Goal: Task Accomplishment & Management: Use online tool/utility

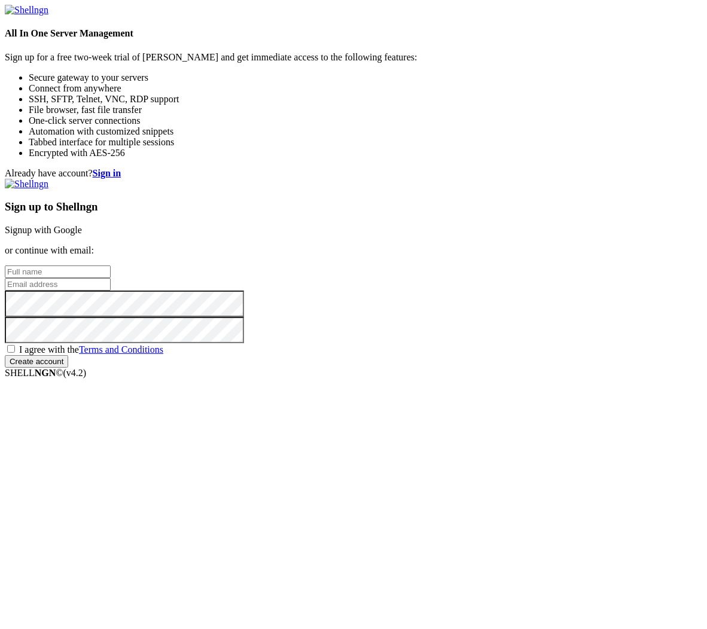
click at [111, 278] on input "text" at bounding box center [58, 271] width 106 height 13
type input "C"
type input "Y"
type input "Ciryc"
type input "i"
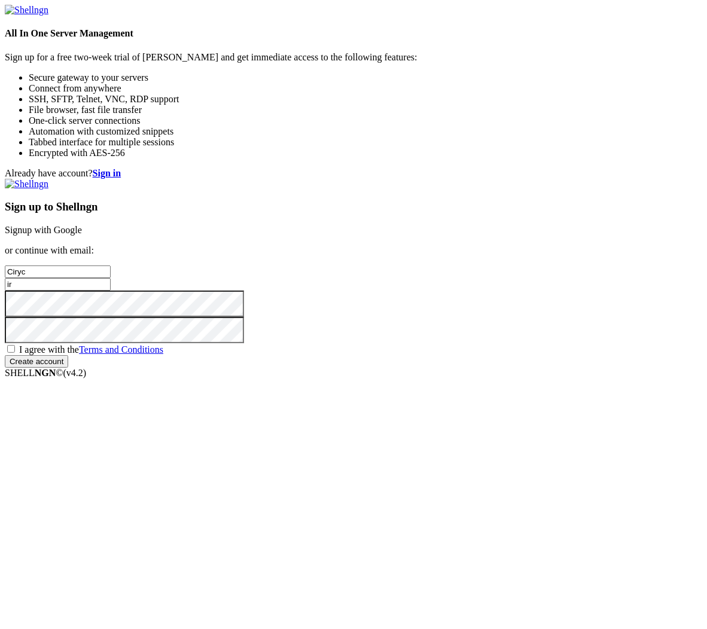
type input "i"
type input "[EMAIL_ADDRESS][DOMAIN_NAME]"
click at [289, 360] on div "Already have account? Sign in Sign up to Shellngn Signup with Google or continu…" at bounding box center [353, 268] width 697 height 200
click at [163, 355] on span "I agree with the Terms and Conditions" at bounding box center [91, 349] width 144 height 10
click at [15, 353] on input "I agree with the Terms and Conditions" at bounding box center [11, 349] width 8 height 8
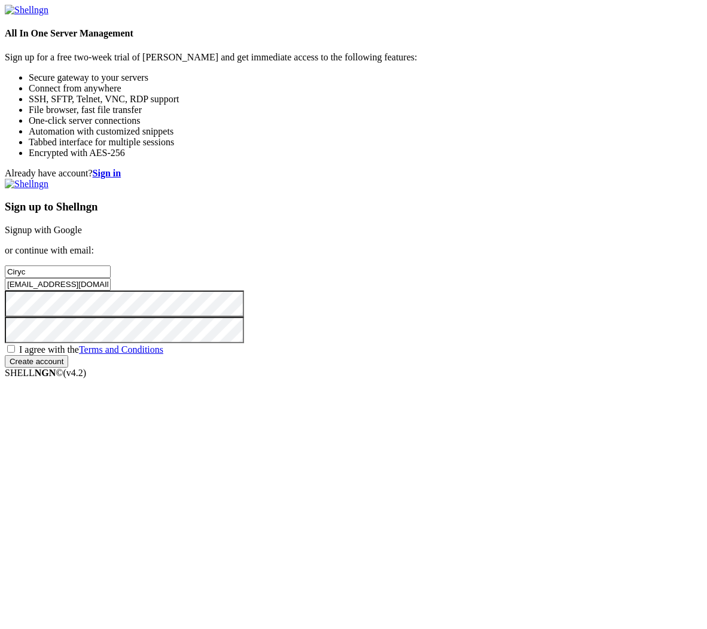
checkbox input "true"
click at [335, 338] on div "Already have account? Sign in Sign up to Shellngn Signup with Google or continu…" at bounding box center [353, 268] width 697 height 200
click at [320, 368] on div "Already have account? Sign in Sign up to Shellngn Signup with Google or continu…" at bounding box center [353, 268] width 697 height 200
click at [68, 368] on input "Create account" at bounding box center [36, 361] width 63 height 13
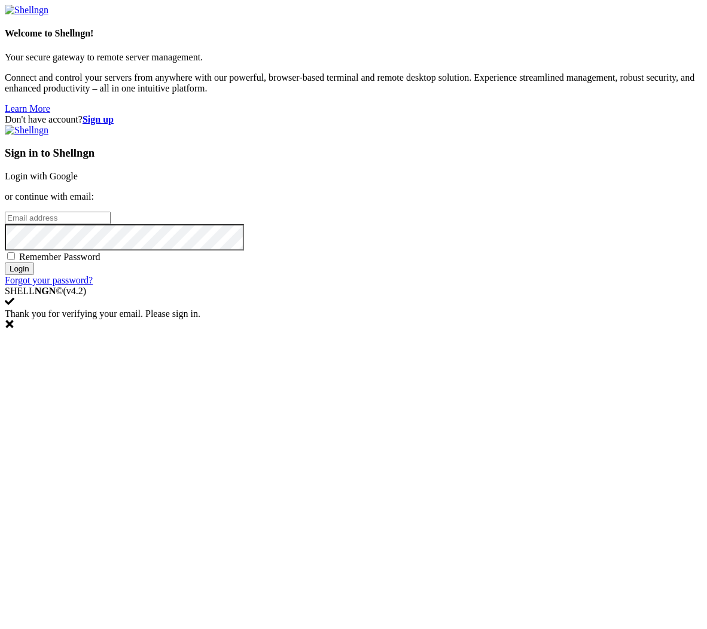
type input "[EMAIL_ADDRESS][DOMAIN_NAME]"
click at [100, 262] on span "Remember Password" at bounding box center [59, 257] width 81 height 10
click at [15, 260] on input "Remember Password" at bounding box center [11, 256] width 8 height 8
checkbox input "true"
click at [34, 275] on input "Login" at bounding box center [19, 268] width 29 height 13
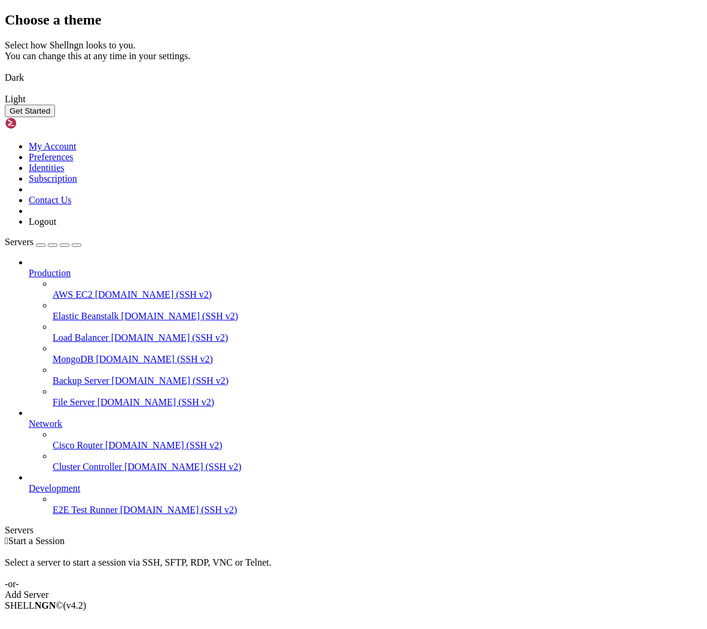
click at [5, 91] on img at bounding box center [5, 91] width 0 height 0
click at [55, 117] on button "Get Started" at bounding box center [30, 111] width 50 height 13
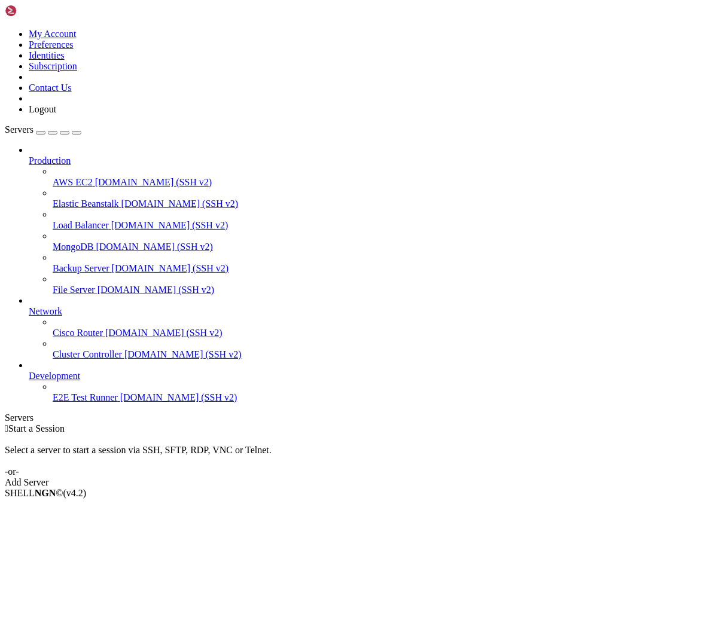
click at [95, 177] on span "[DOMAIN_NAME] (SSH v2)" at bounding box center [153, 182] width 117 height 10
click at [425, 477] on link "Add Server" at bounding box center [353, 482] width 697 height 11
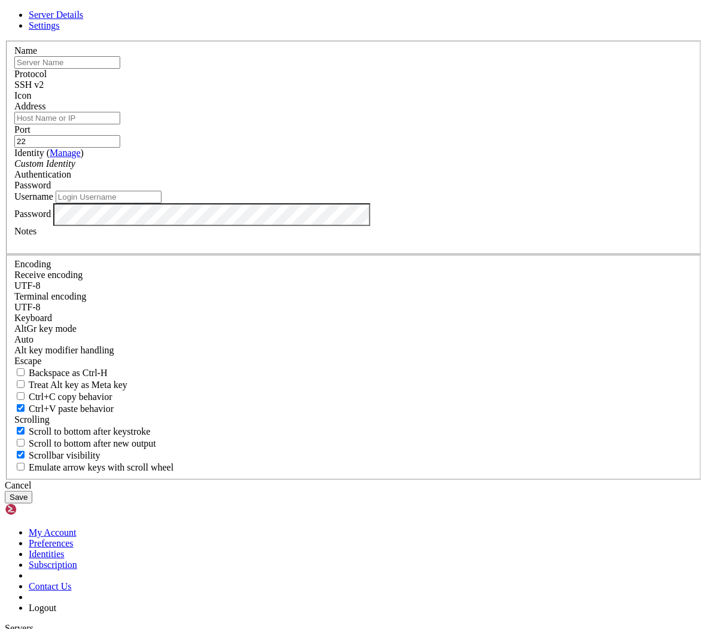
click at [14, 101] on span at bounding box center [14, 101] width 0 height 0
click at [502, 101] on div at bounding box center [353, 101] width 678 height 0
click at [365, 169] on div "Custom Identity" at bounding box center [353, 163] width 678 height 11
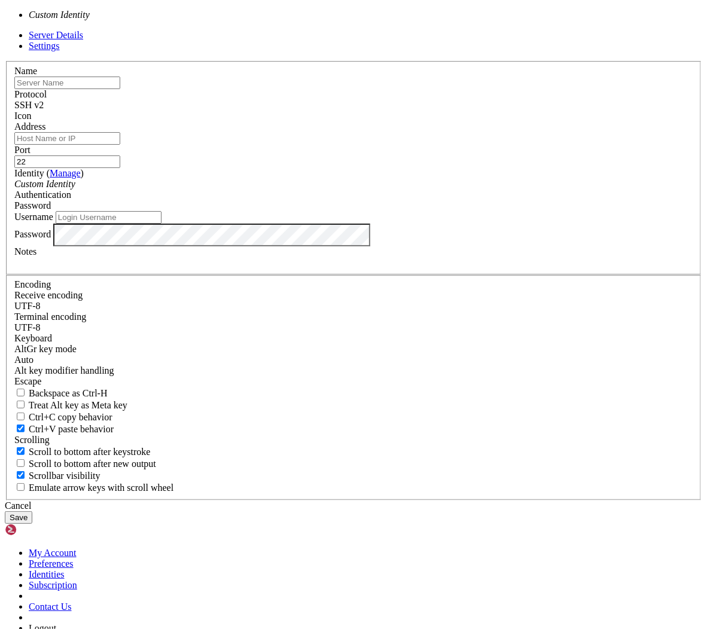
click at [365, 190] on div "Custom Identity" at bounding box center [353, 184] width 678 height 11
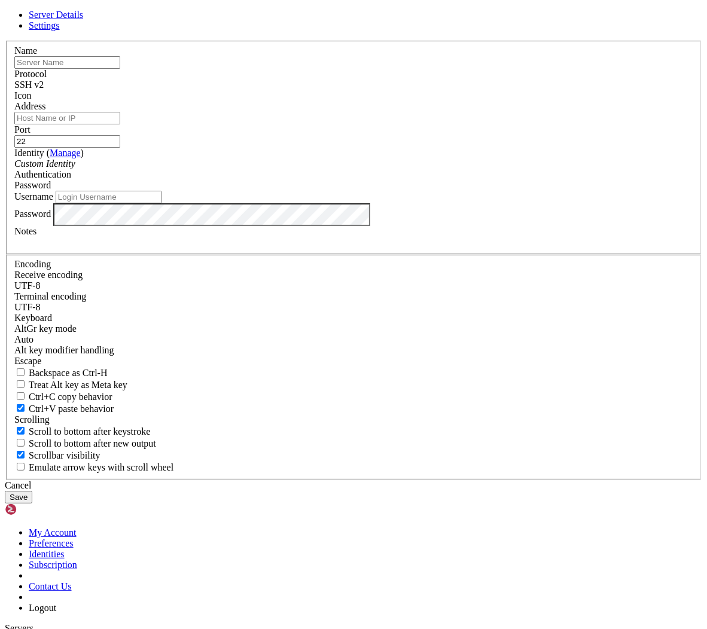
click at [407, 191] on div "Authentication Password" at bounding box center [353, 180] width 678 height 22
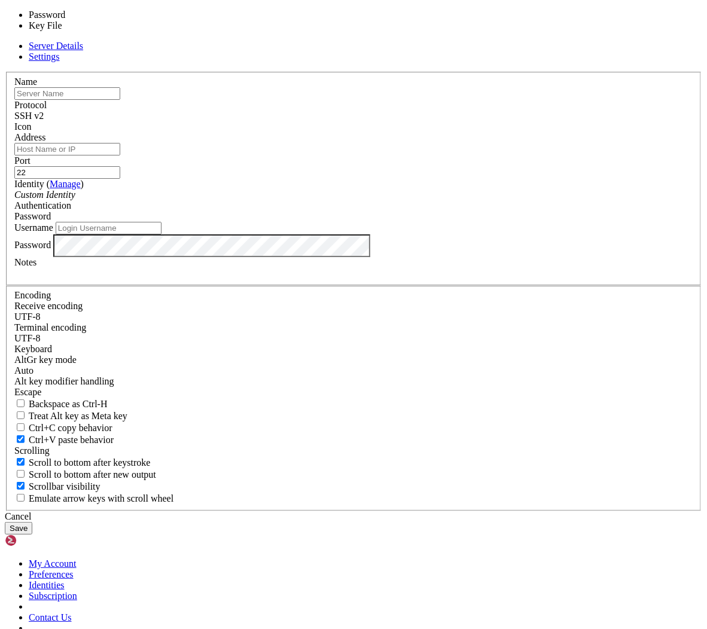
click at [439, 222] on div "Password" at bounding box center [353, 216] width 678 height 11
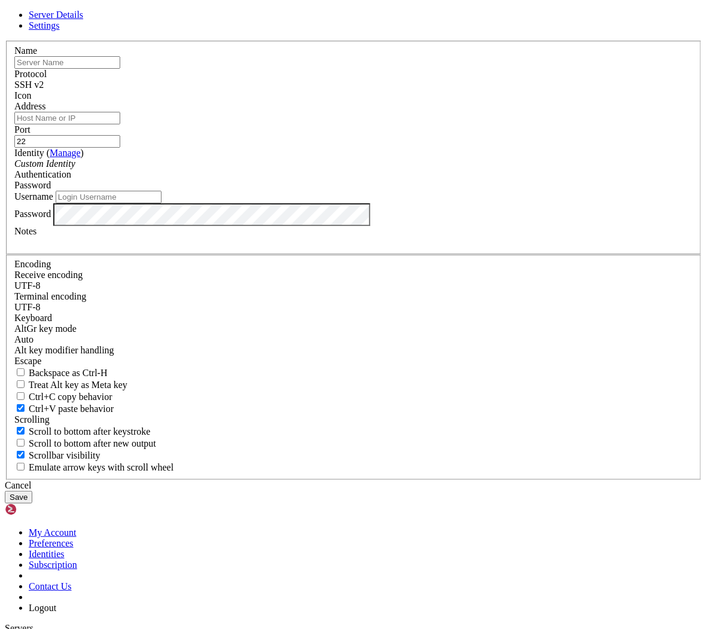
click at [439, 191] on div "Password" at bounding box center [353, 185] width 678 height 11
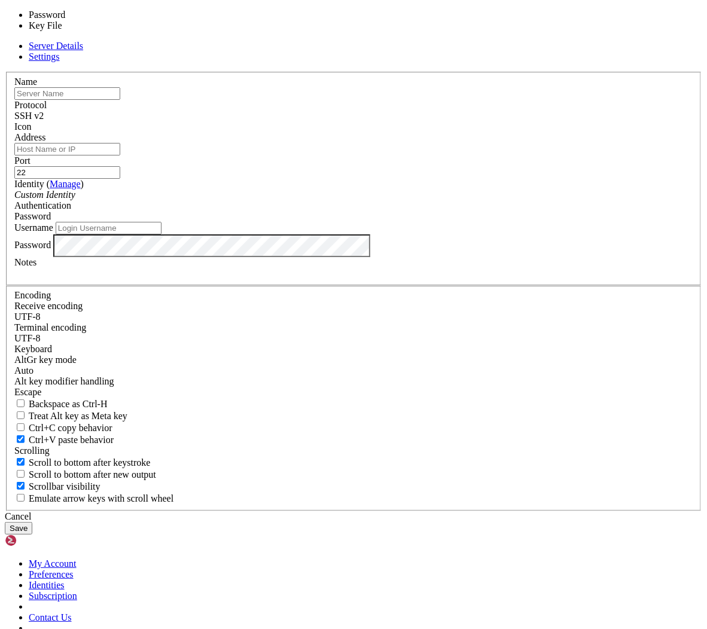
click at [404, 222] on div "Password" at bounding box center [353, 216] width 678 height 11
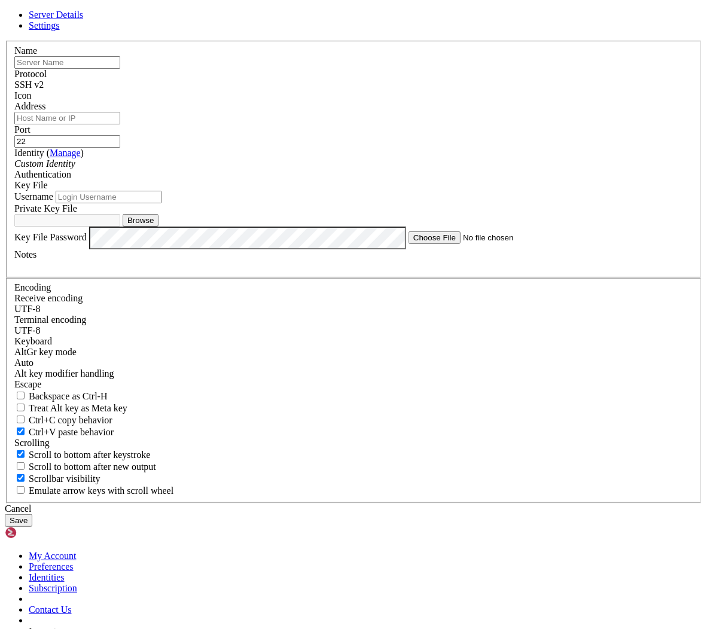
click at [359, 169] on div "Custom Identity" at bounding box center [353, 163] width 678 height 11
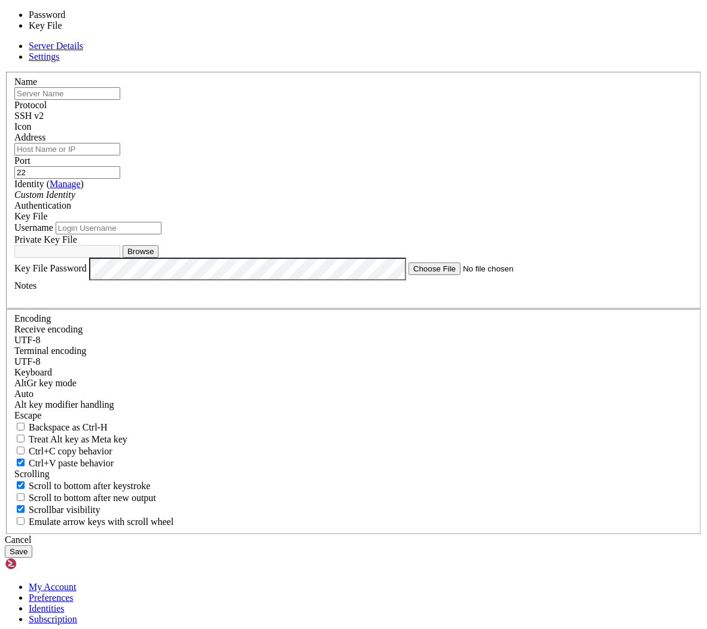
click at [48, 221] on span "Key File" at bounding box center [30, 216] width 33 height 10
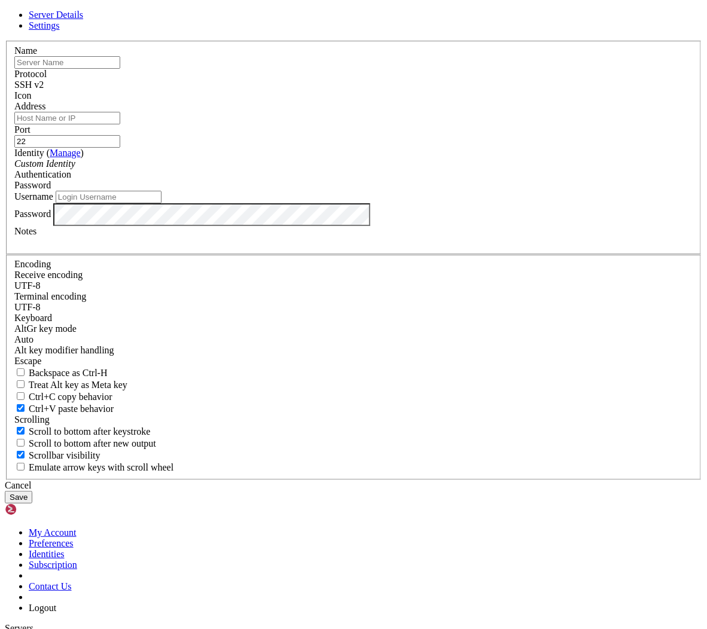
click at [60, 30] on link "Settings" at bounding box center [44, 25] width 31 height 10
click at [526, 41] on div at bounding box center [353, 41] width 697 height 0
click at [5, 41] on link at bounding box center [5, 41] width 0 height 0
